Goal: Book appointment/travel/reservation

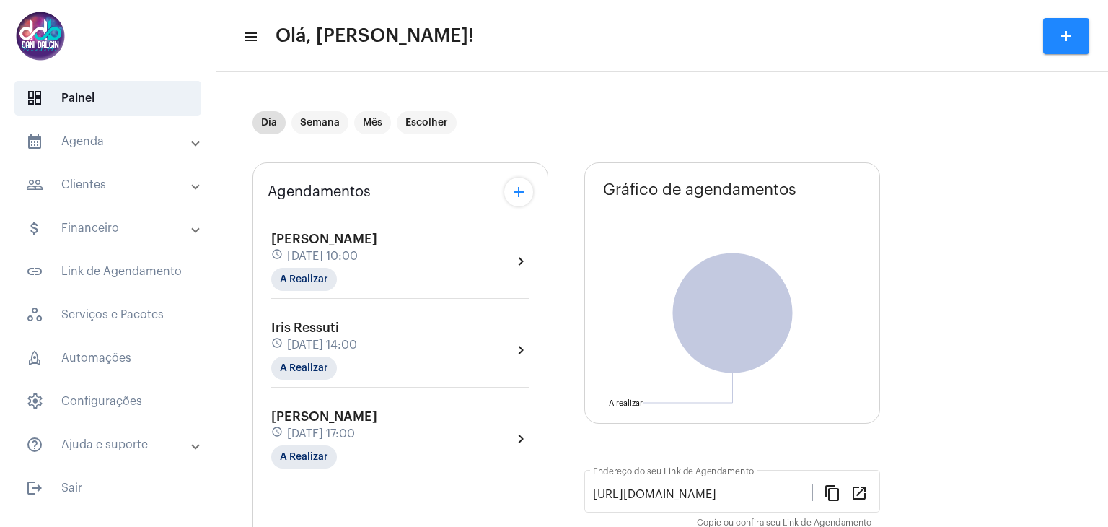
click at [118, 141] on mat-panel-title "calendar_month_outlined Agenda" at bounding box center [109, 141] width 167 height 17
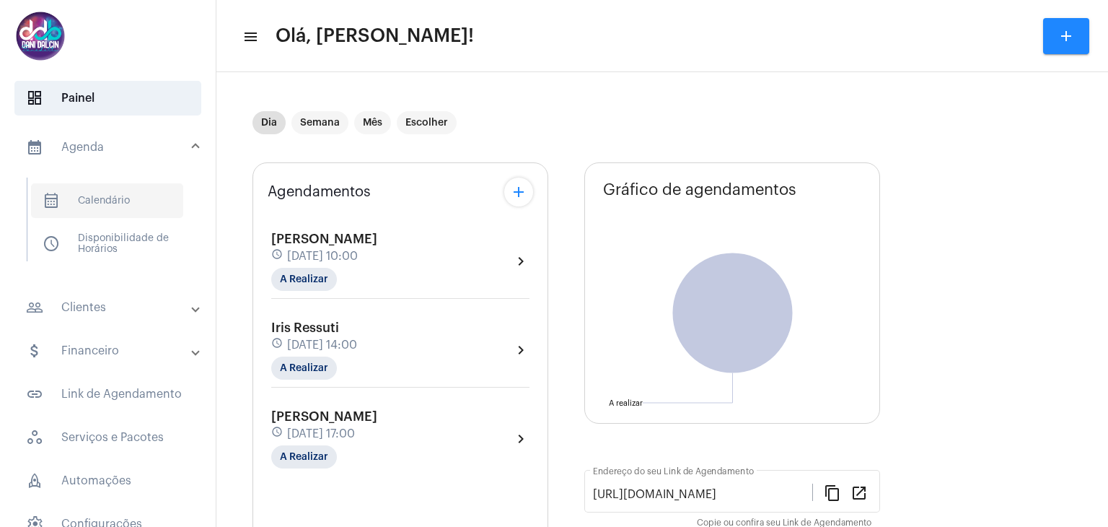
click at [123, 193] on span "calendar_month_outlined Calendário" at bounding box center [107, 200] width 152 height 35
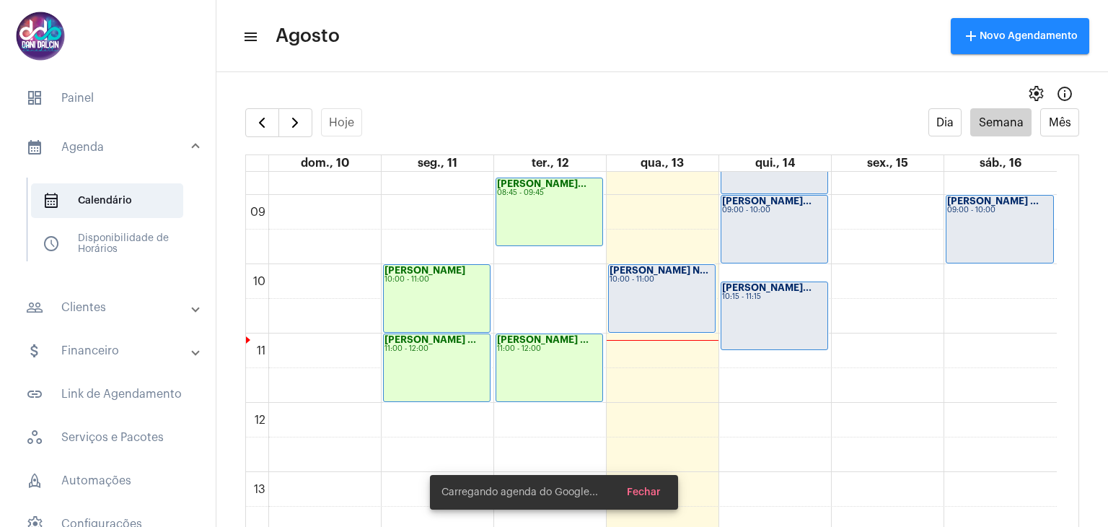
scroll to position [632, 0]
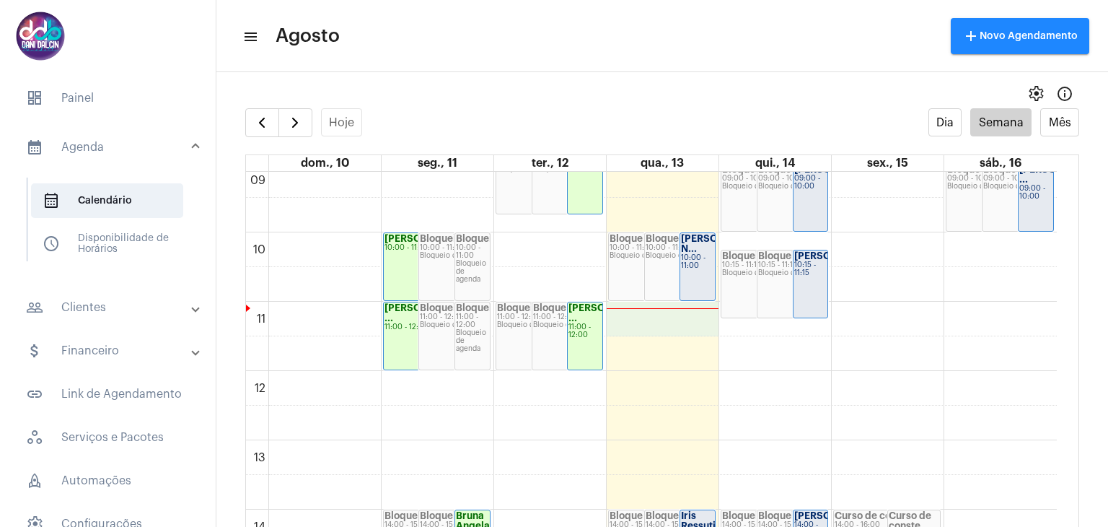
click at [635, 308] on div "00 01 02 03 04 05 06 07 08 09 10 11 12 13 14 15 16 17 18 19 20 21 22 23 [PERSON…" at bounding box center [651, 371] width 811 height 1662
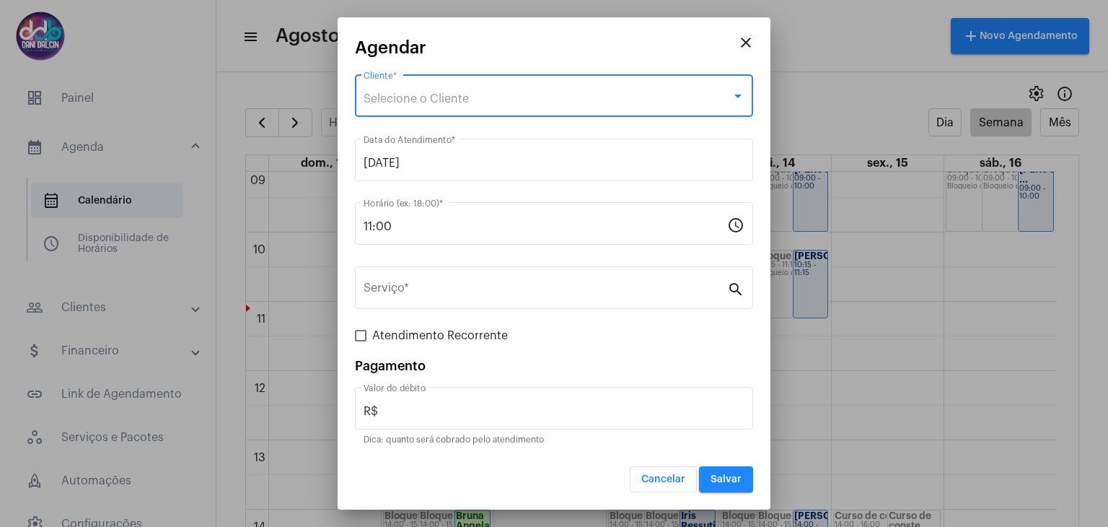
click at [437, 100] on span "Selecione o Cliente" at bounding box center [416, 99] width 105 height 12
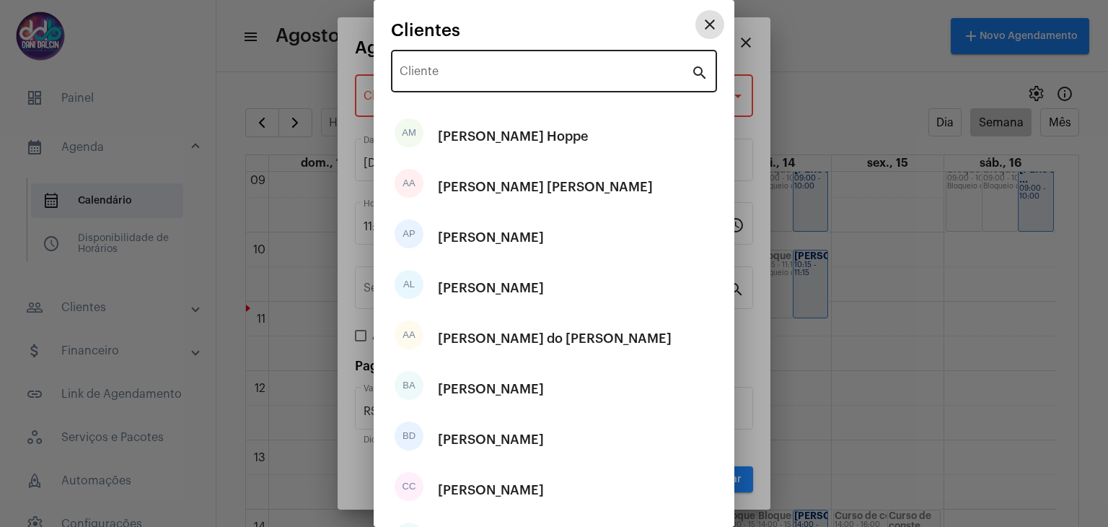
click at [441, 74] on input "Cliente" at bounding box center [545, 74] width 291 height 13
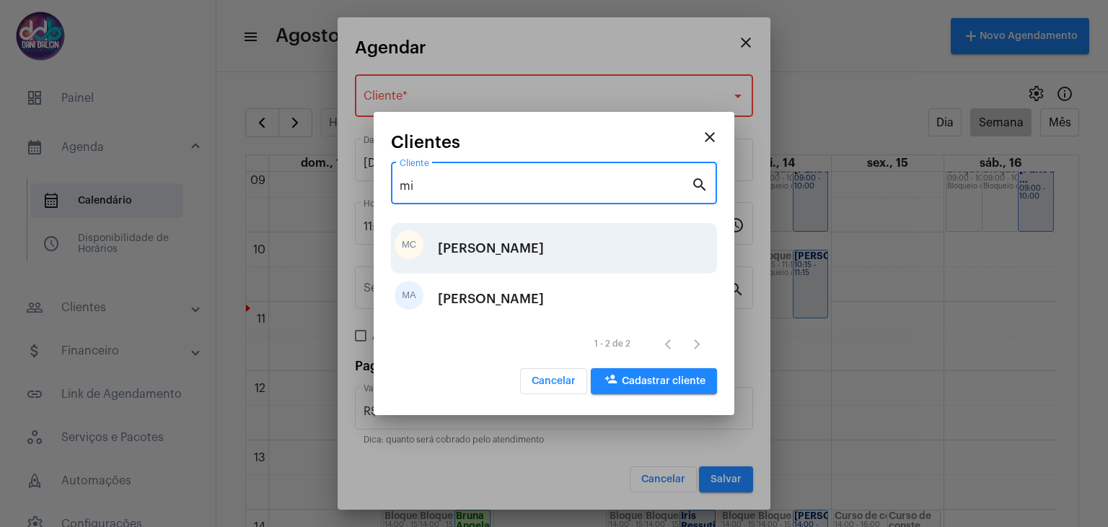
type input "mi"
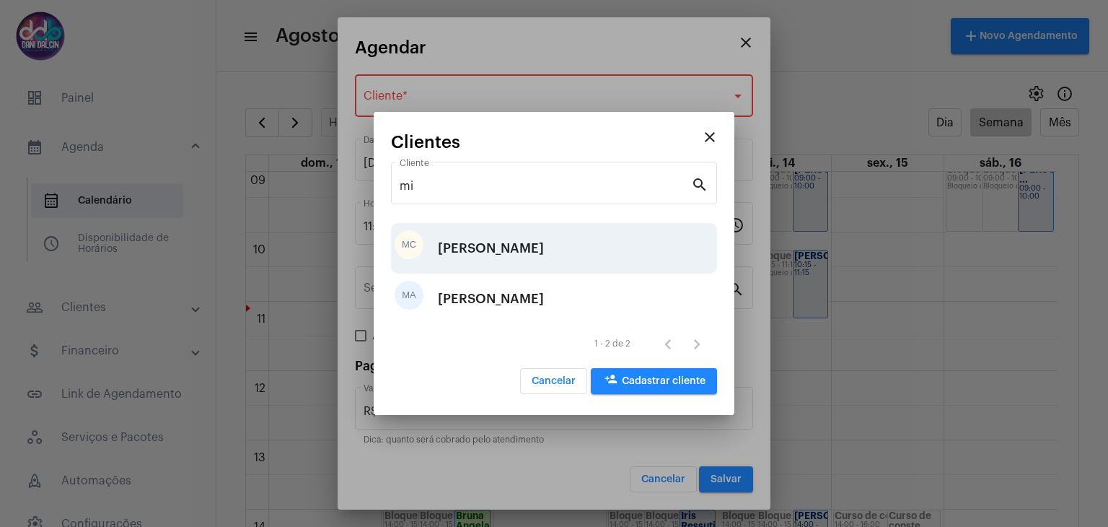
click at [488, 239] on div "[PERSON_NAME]" at bounding box center [491, 248] width 106 height 43
type input "R$ 80"
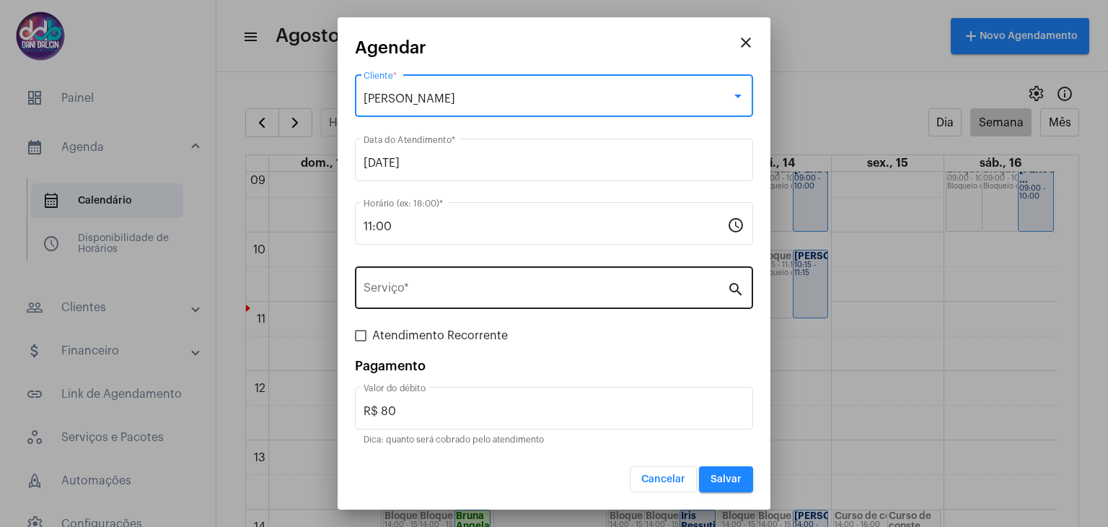
click at [444, 284] on input "Serviço *" at bounding box center [546, 290] width 364 height 13
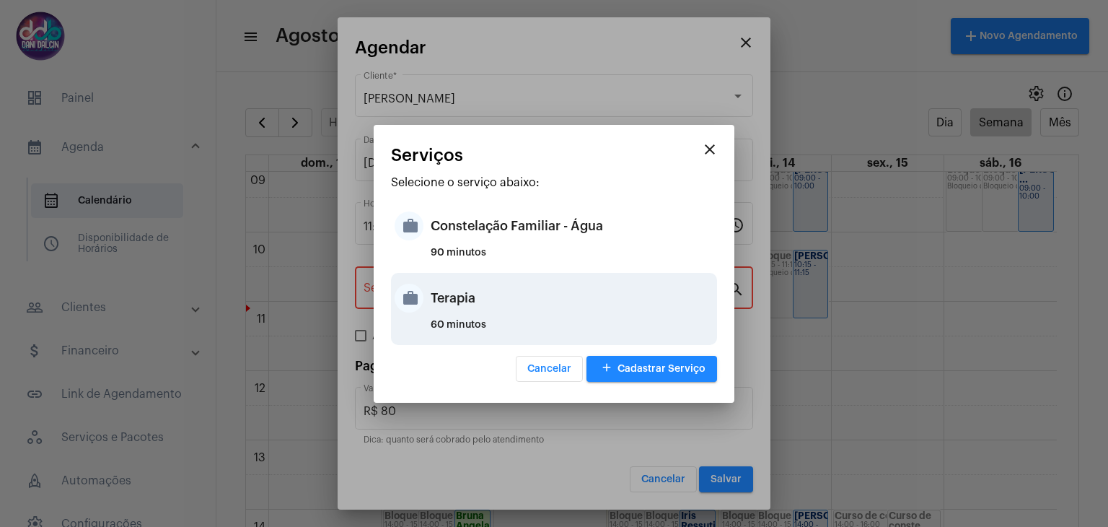
click at [449, 307] on div "Terapia" at bounding box center [572, 297] width 283 height 43
type input "Terapia"
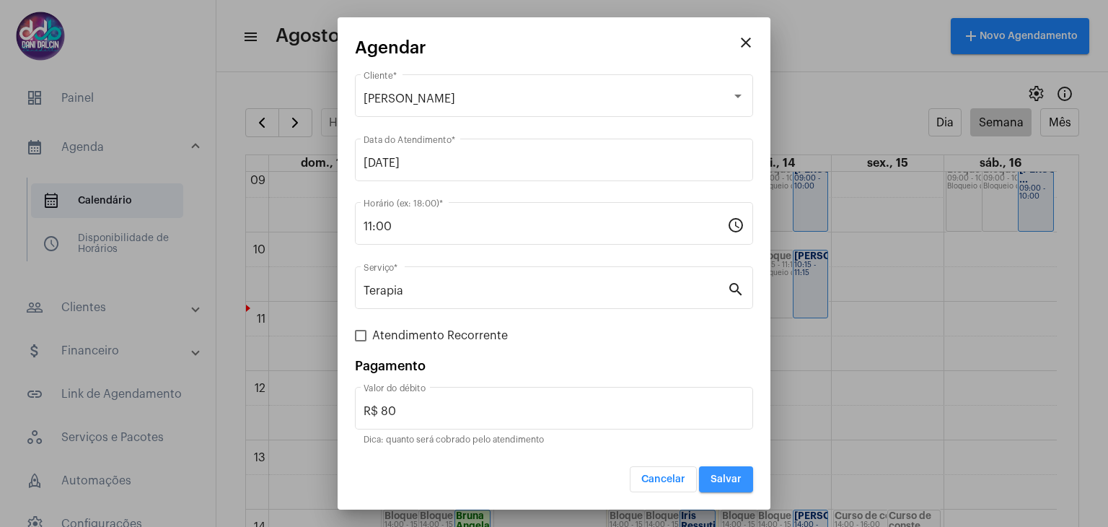
click at [731, 474] on span "Salvar" at bounding box center [726, 479] width 31 height 10
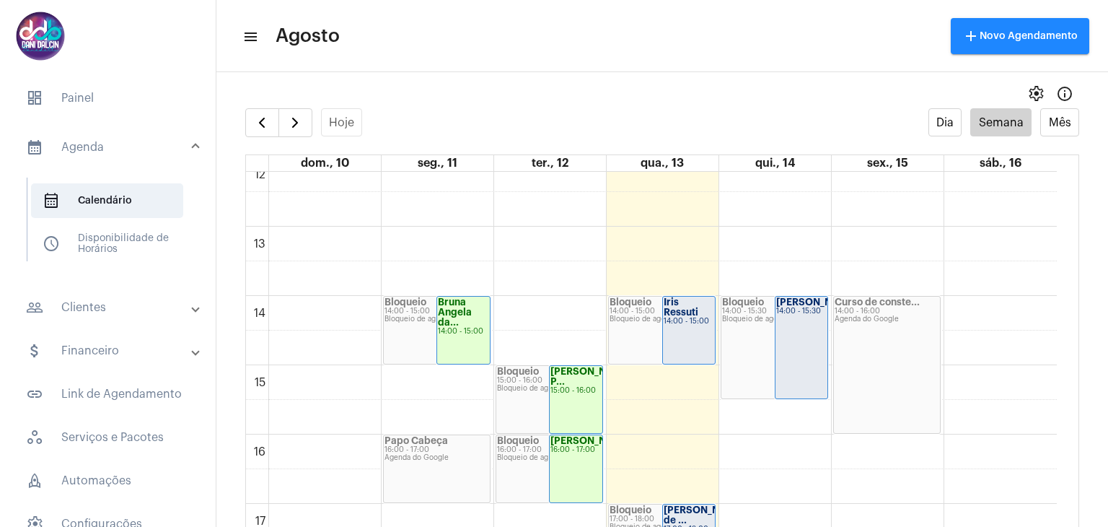
scroll to position [848, 0]
